Goal: Transaction & Acquisition: Purchase product/service

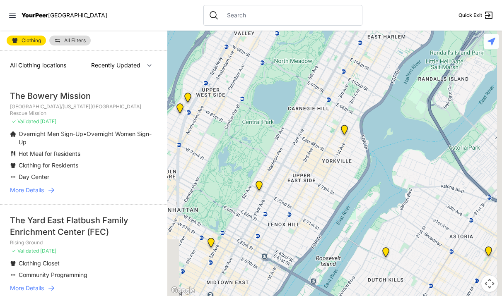
drag, startPoint x: 344, startPoint y: 228, endPoint x: 271, endPoint y: 154, distance: 104.2
click at [271, 154] on div at bounding box center [334, 164] width 334 height 266
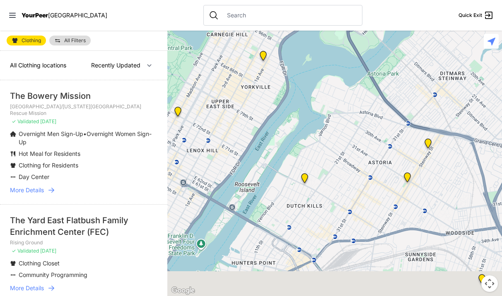
drag, startPoint x: 315, startPoint y: 201, endPoint x: 240, endPoint y: 126, distance: 105.7
click at [240, 126] on div at bounding box center [334, 164] width 334 height 266
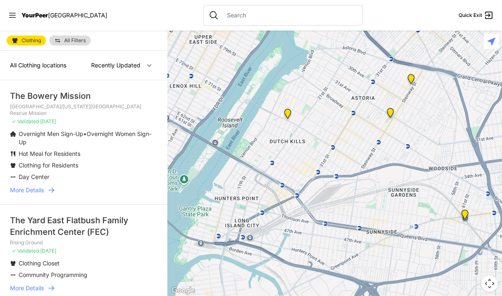
drag, startPoint x: 309, startPoint y: 213, endPoint x: 306, endPoint y: 156, distance: 57.6
click at [306, 156] on div at bounding box center [334, 164] width 334 height 266
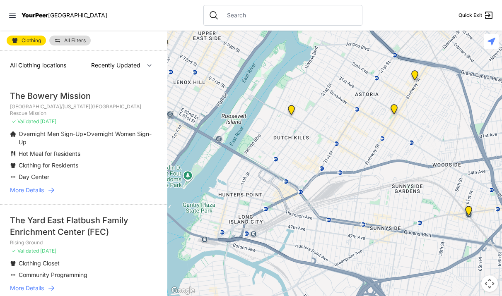
click at [291, 108] on img "Fancy Thrift Shop" at bounding box center [291, 111] width 10 height 13
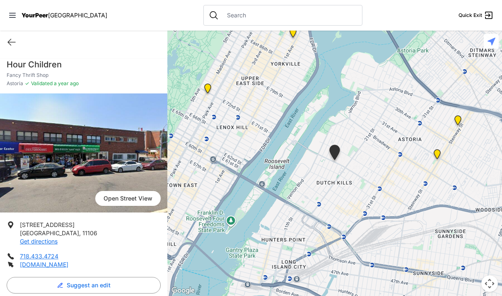
select select "recentlyUpdated"
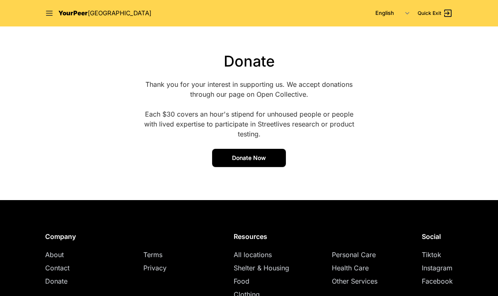
click at [227, 154] on link "Donate Now" at bounding box center [249, 158] width 74 height 18
